Goal: Find specific page/section: Find specific page/section

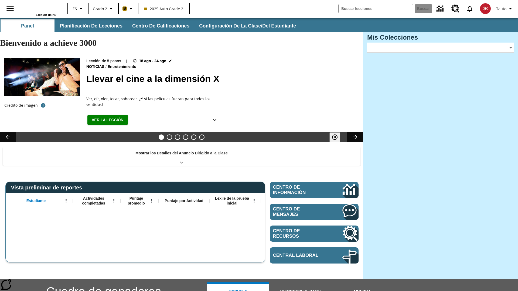
type input "-1"
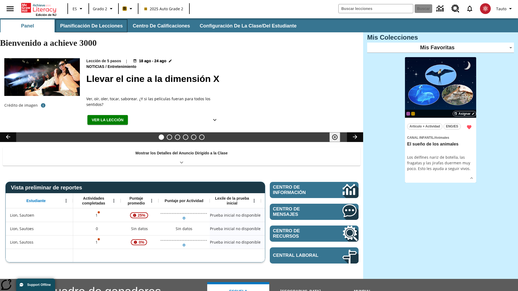
click at [90, 26] on button "Planificación de lecciones" at bounding box center [92, 25] width 72 height 13
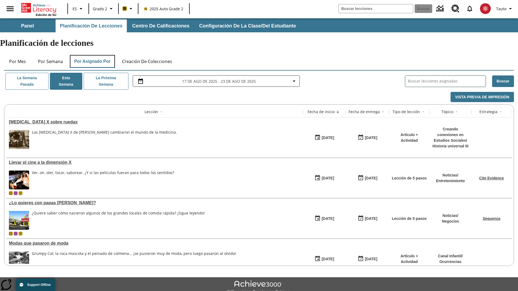
click at [93, 55] on button "Por asignado por" at bounding box center [92, 61] width 45 height 13
type input "El sueño de los animales"
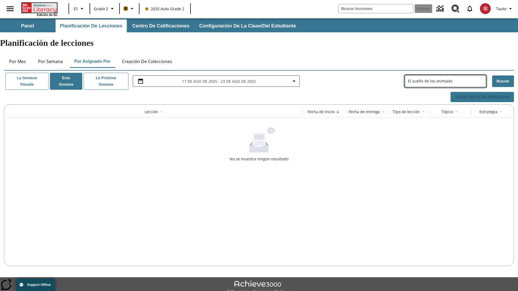
click at [39, 7] on icon "Portada" at bounding box center [40, 8] width 36 height 10
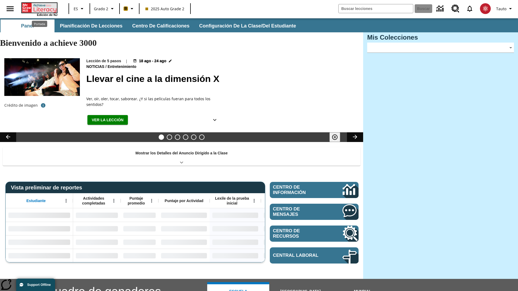
type input "-1"
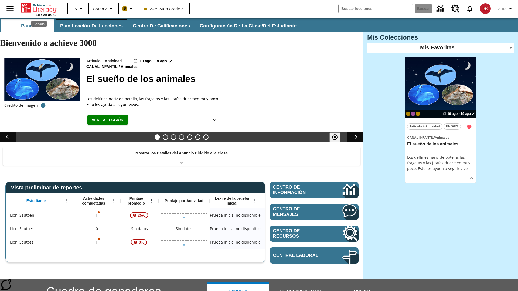
click at [90, 26] on button "Planificación de lecciones" at bounding box center [92, 25] width 72 height 13
